Goal: Task Accomplishment & Management: Manage account settings

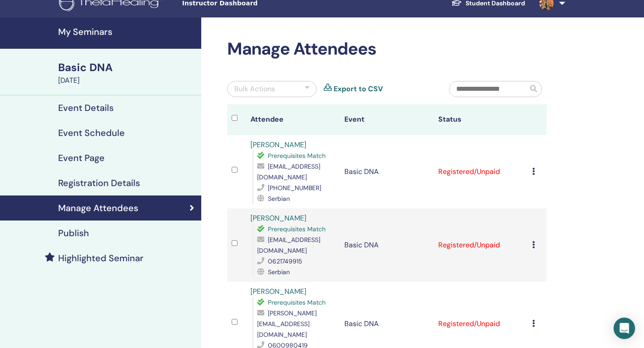
scroll to position [13, 0]
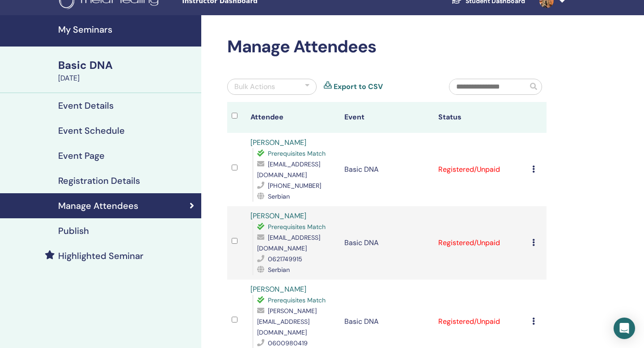
click at [286, 162] on td "Cancel Registration Do not auto-certify Mark as Paid Mark as Unpaid Mark as Abs…" at bounding box center [537, 169] width 19 height 73
click at [286, 166] on icon at bounding box center [534, 169] width 3 height 7
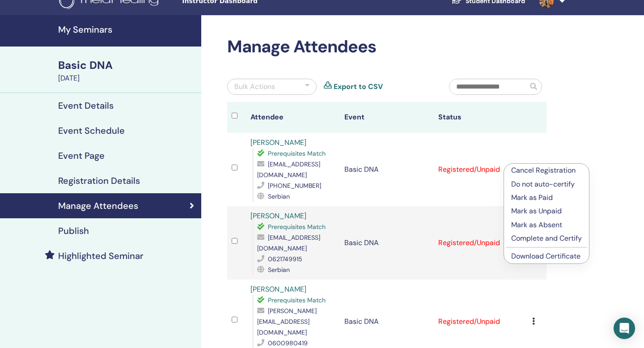
click at [286, 257] on link "Download Certificate" at bounding box center [546, 256] width 69 height 9
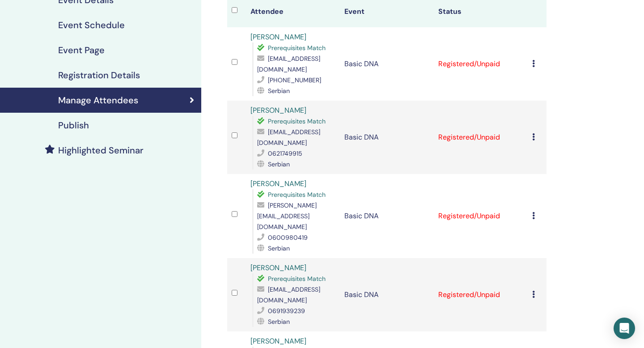
scroll to position [0, 0]
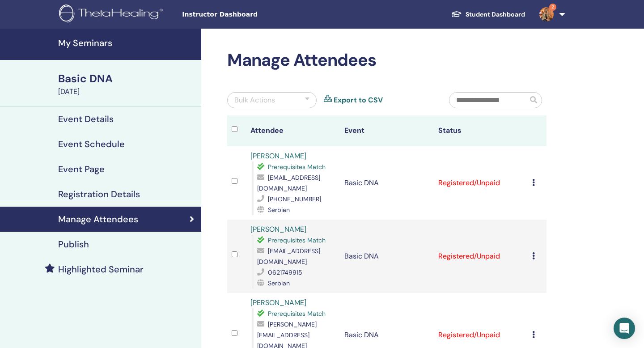
click at [79, 39] on h4 "My Seminars" at bounding box center [127, 43] width 138 height 11
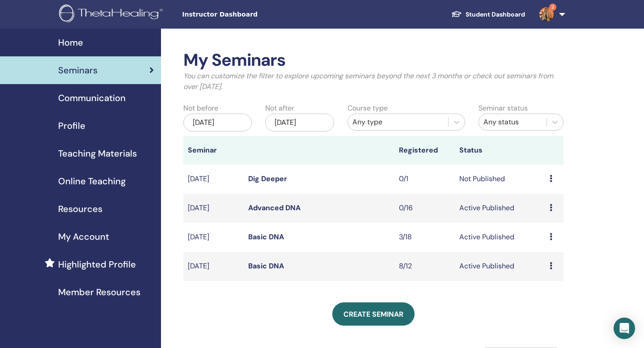
click at [257, 237] on link "Basic DNA" at bounding box center [266, 236] width 36 height 9
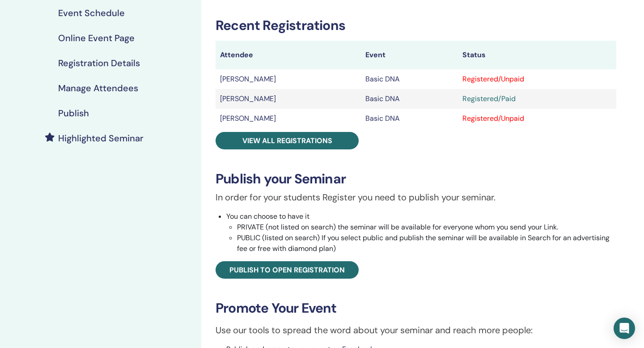
scroll to position [132, 0]
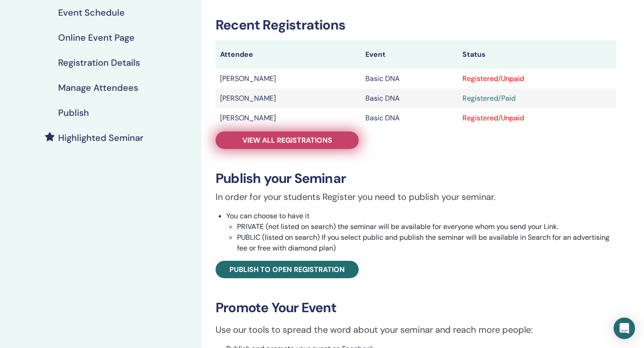
click at [324, 140] on span "View all registrations" at bounding box center [288, 140] width 90 height 9
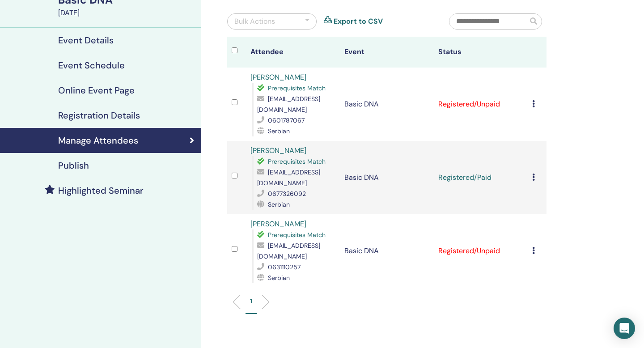
scroll to position [65, 0]
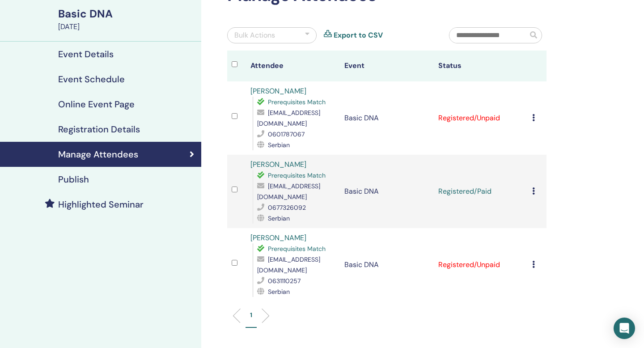
click at [534, 116] on icon at bounding box center [534, 117] width 3 height 7
